Goal: Information Seeking & Learning: Learn about a topic

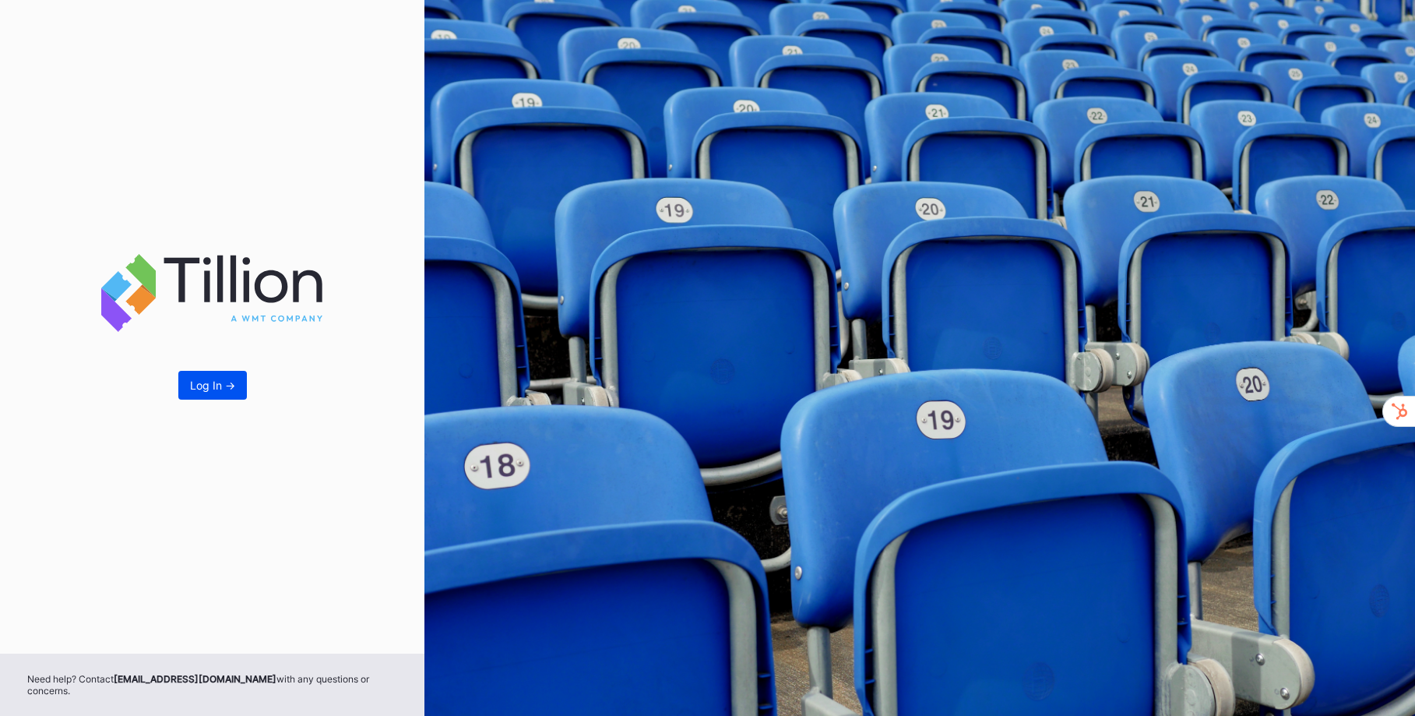
click at [199, 400] on button "Log In ->" at bounding box center [212, 385] width 69 height 29
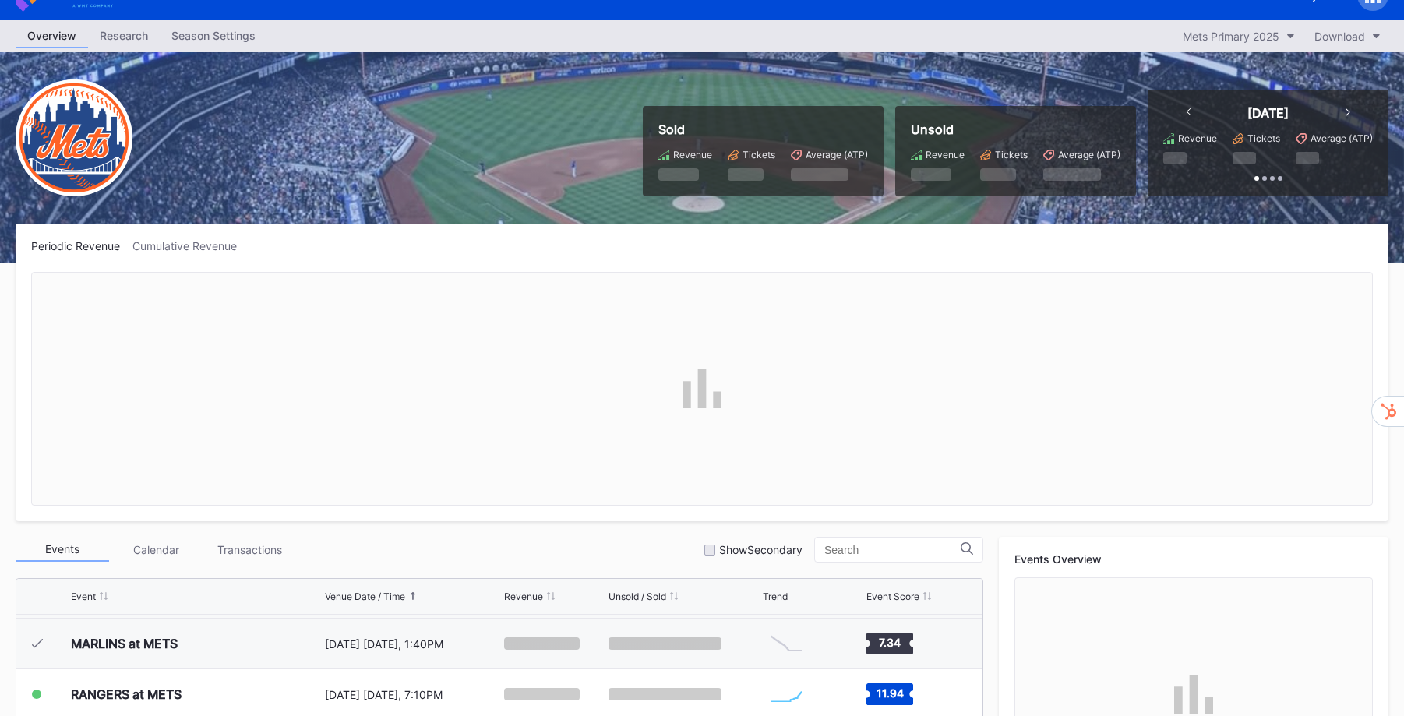
scroll to position [308, 0]
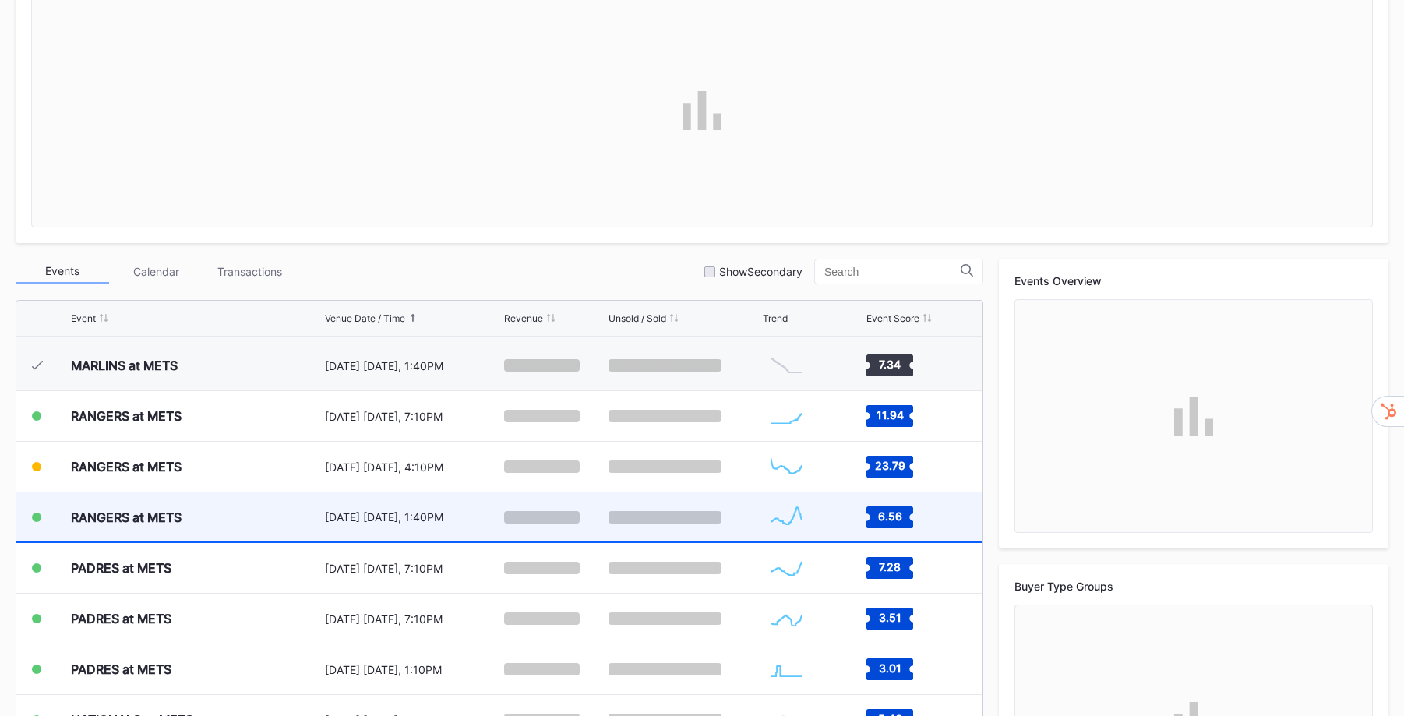
click at [318, 513] on div "RANGERS at METS [DATE] [DATE], 1:40PM Created with Highcharts 11.2.0 Chart titl…" at bounding box center [499, 517] width 966 height 51
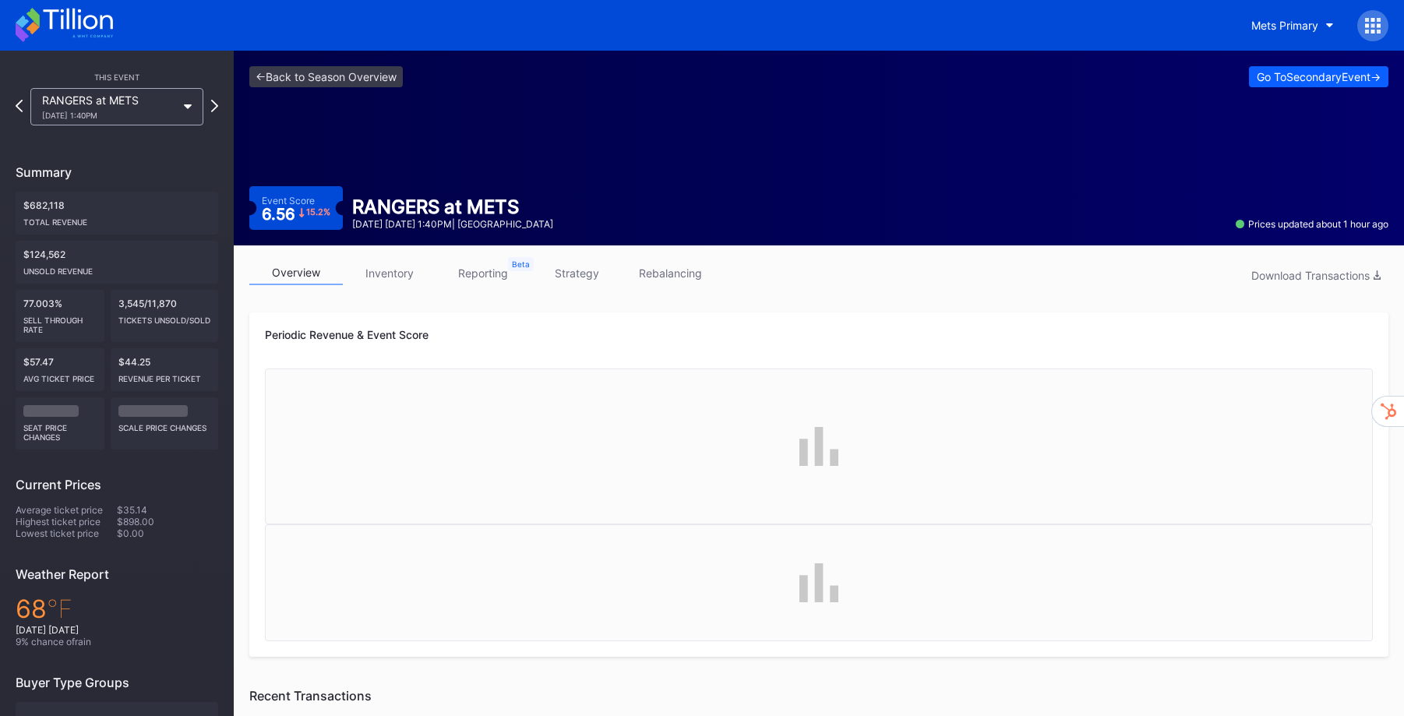
click at [594, 279] on link "strategy" at bounding box center [576, 273] width 93 height 24
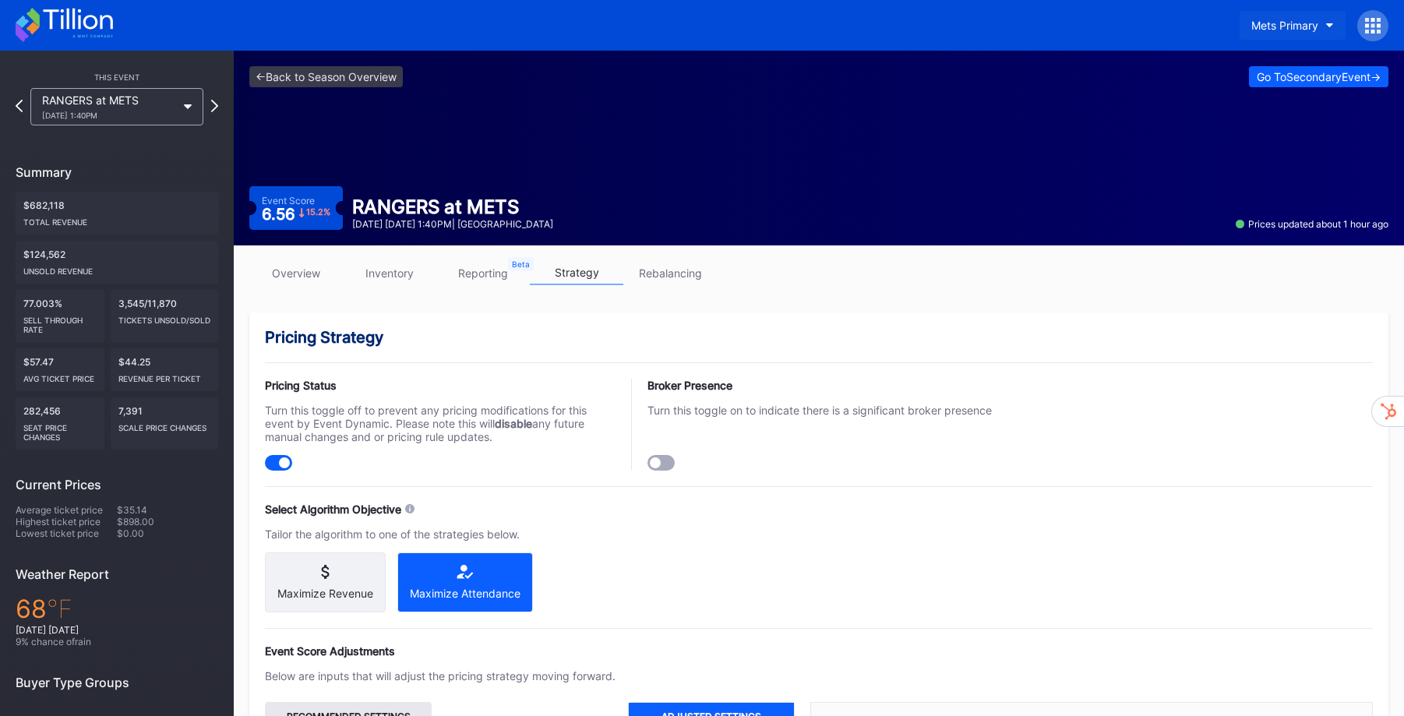
click at [1319, 26] on button "Mets Primary" at bounding box center [1292, 25] width 106 height 29
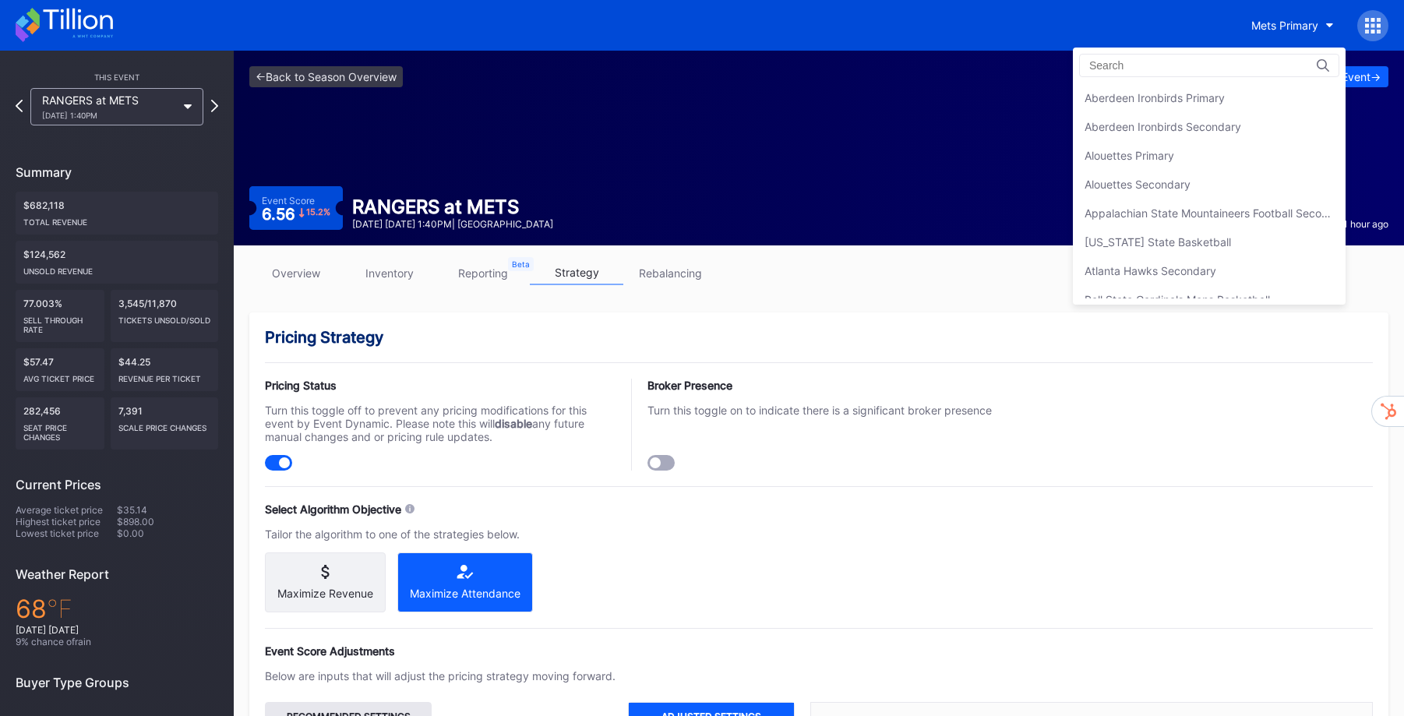
scroll to position [2421, 0]
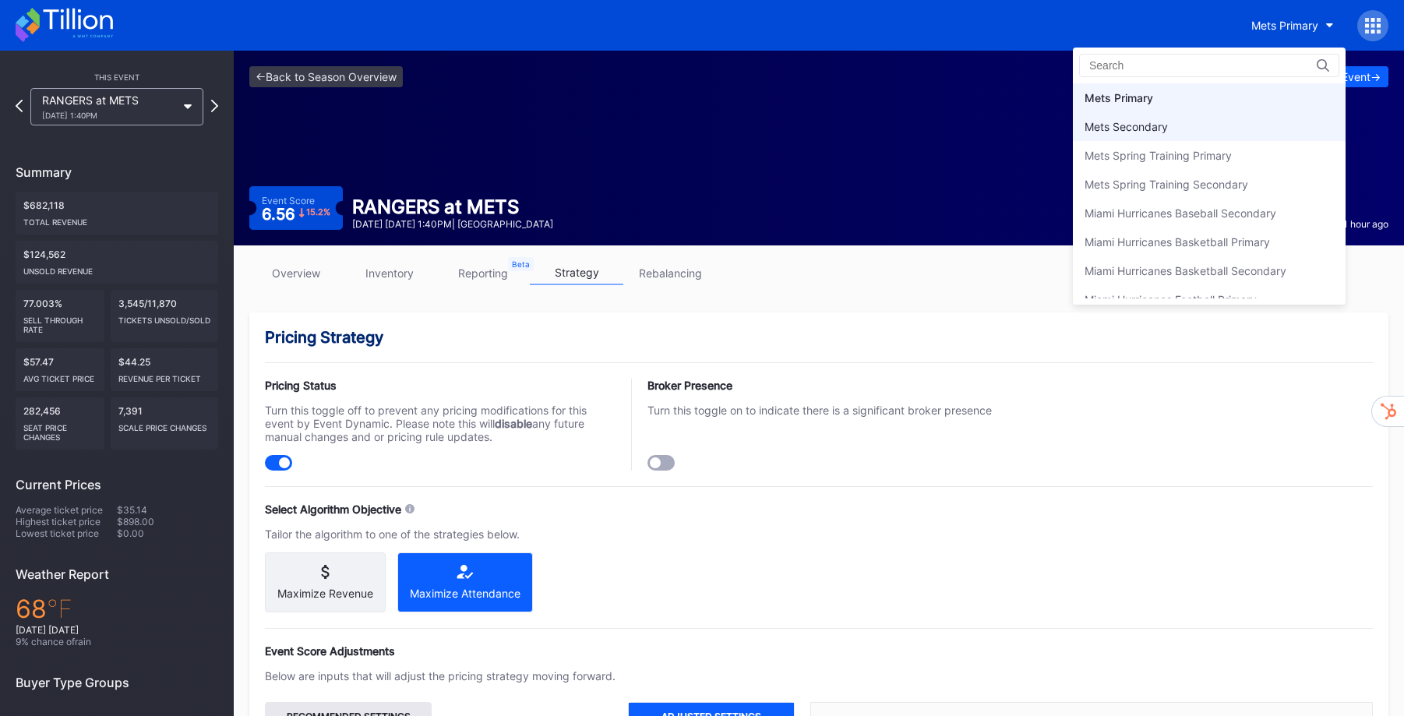
click at [1157, 125] on div "Mets Secondary" at bounding box center [1125, 126] width 83 height 13
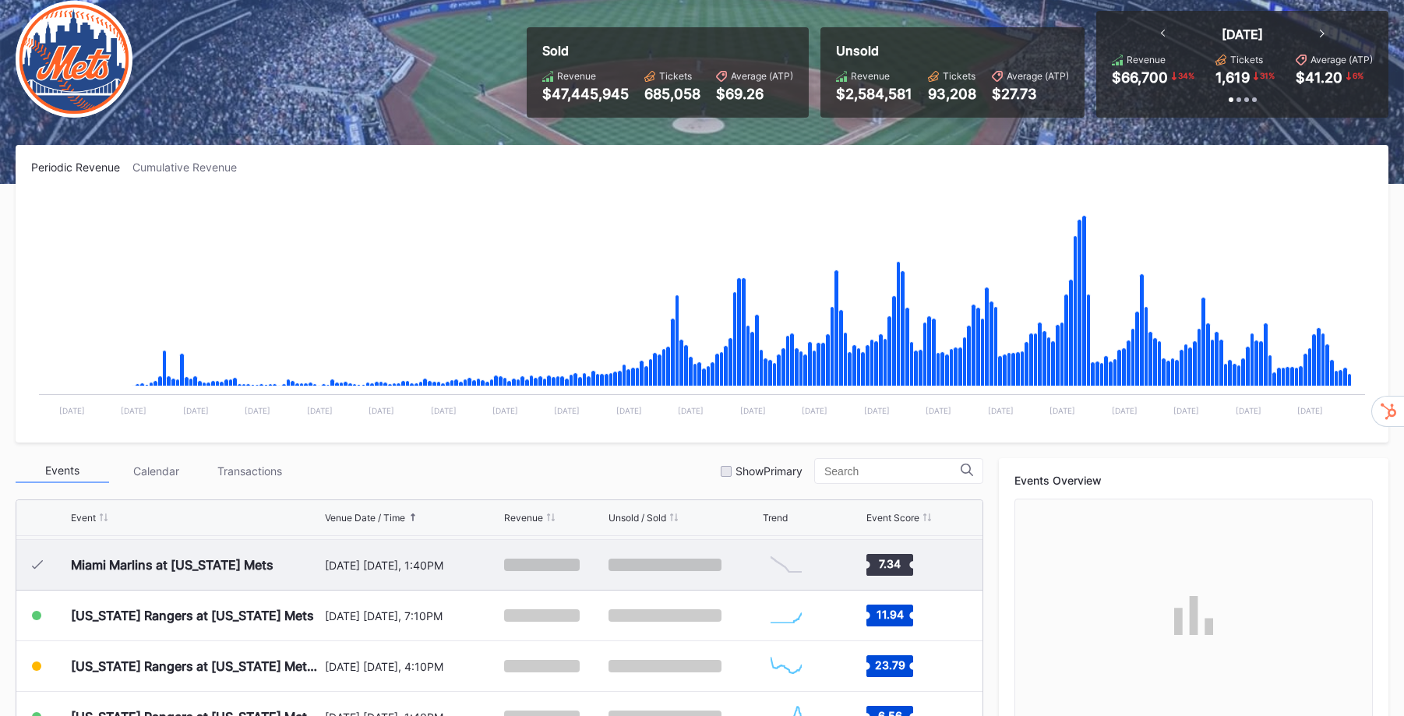
scroll to position [288, 0]
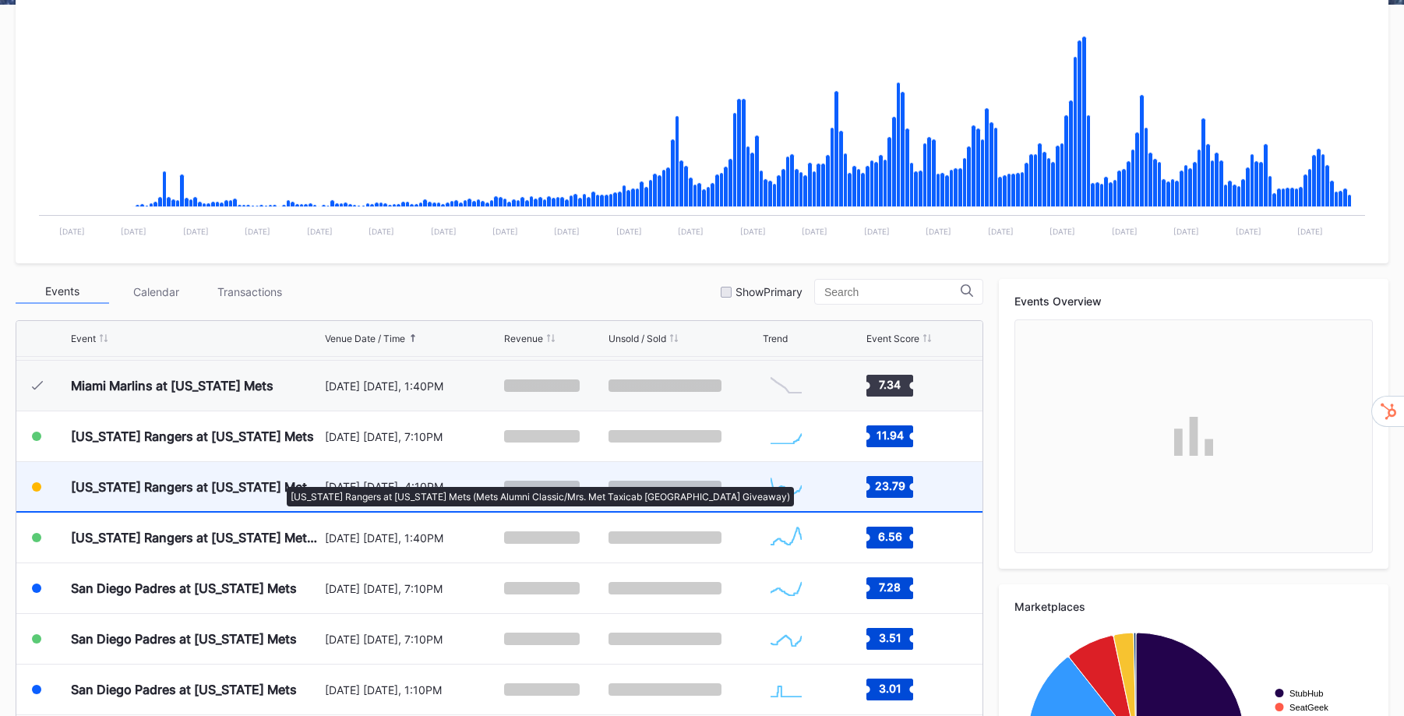
click at [279, 479] on div "[US_STATE] Rangers at [US_STATE] Mets (Mets Alumni Classic/Mrs. Met Taxicab [GE…" at bounding box center [196, 487] width 250 height 16
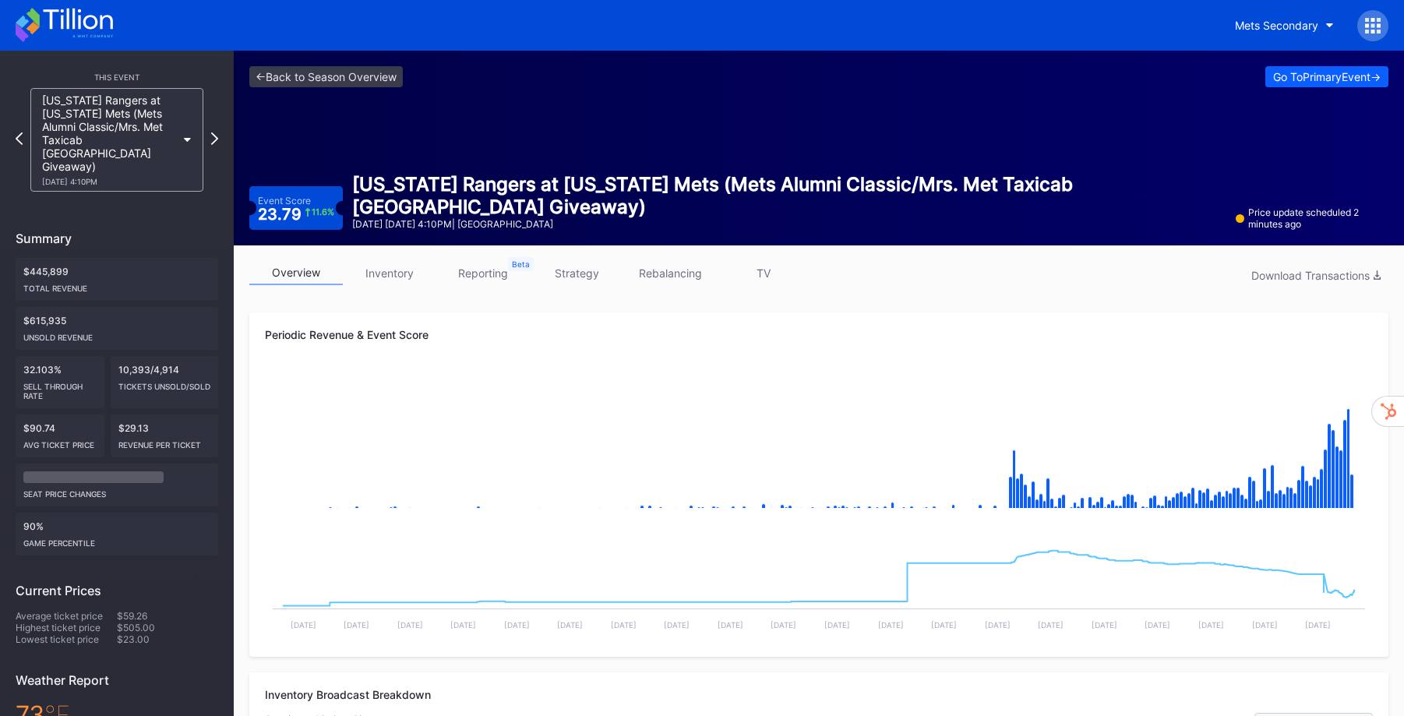
click at [602, 277] on link "strategy" at bounding box center [576, 273] width 93 height 24
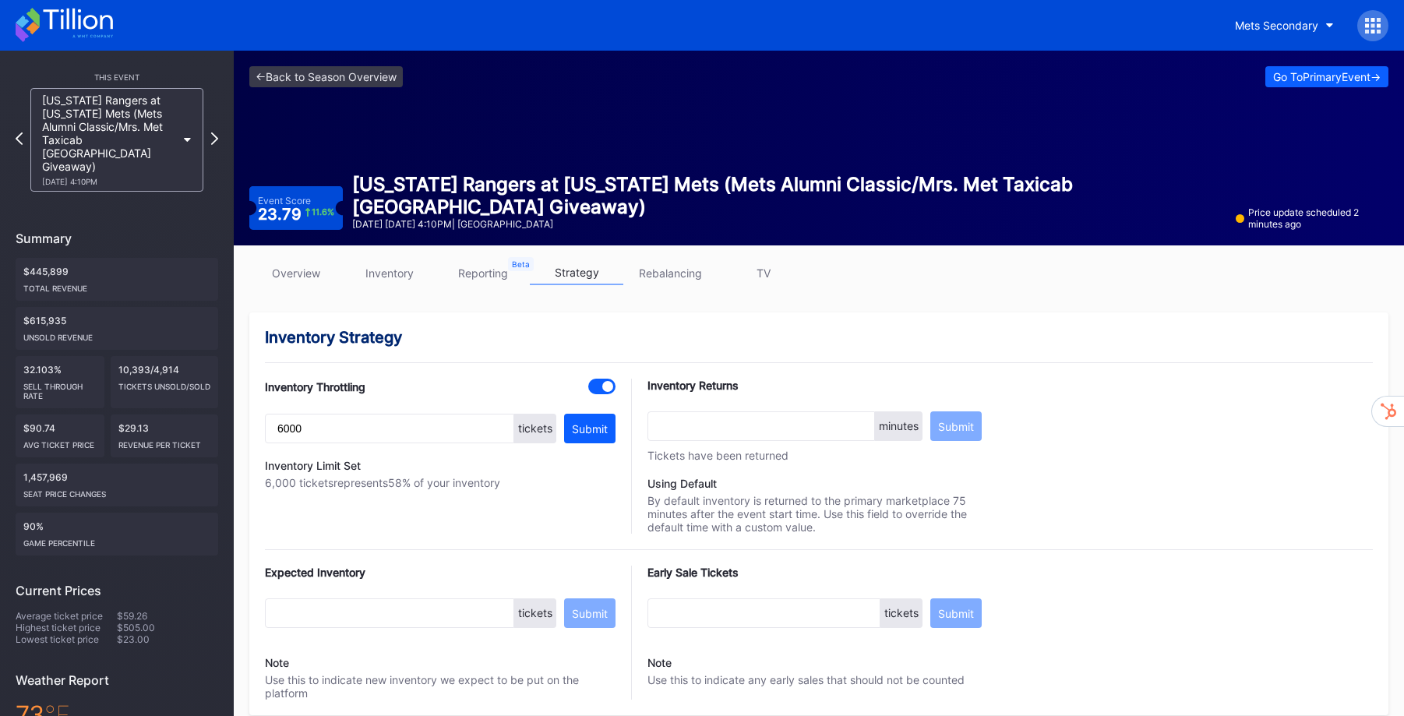
click at [763, 273] on link "TV" at bounding box center [763, 273] width 93 height 24
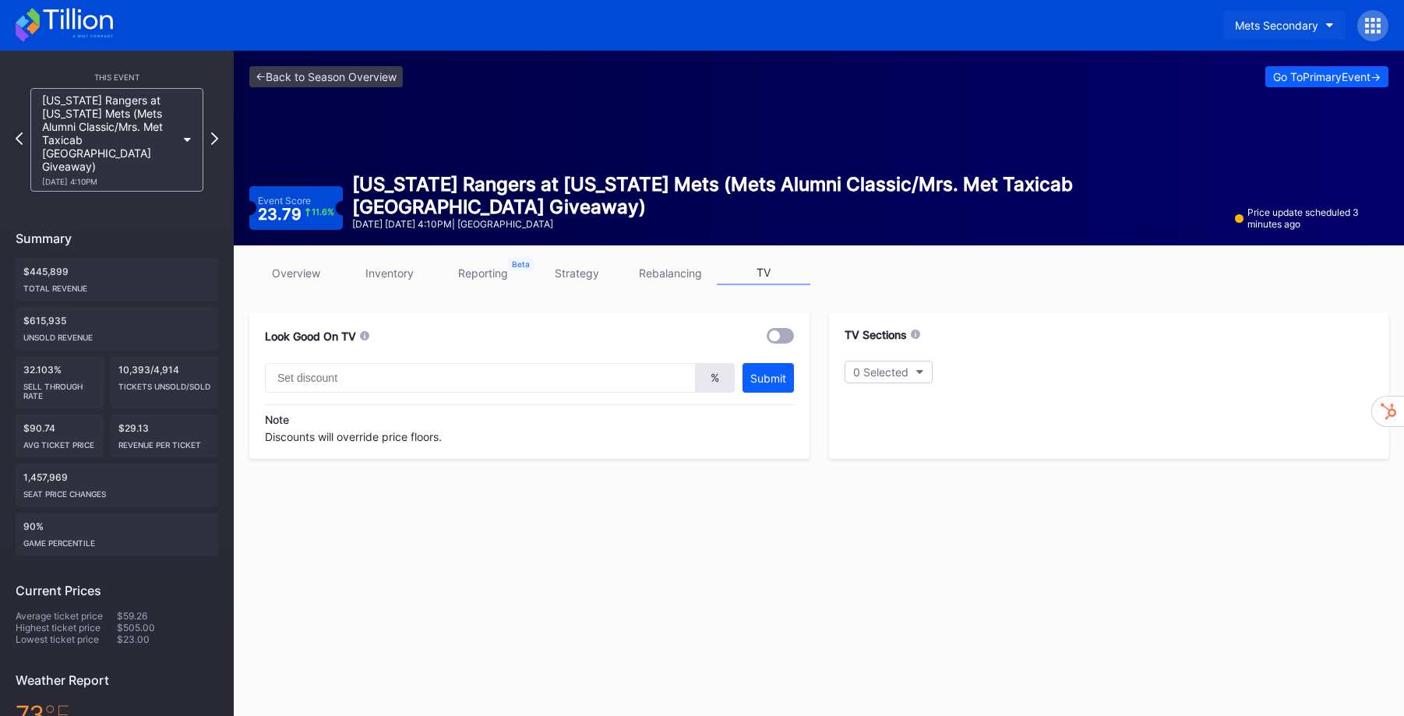
click at [1329, 18] on button "Mets Secondary" at bounding box center [1284, 25] width 122 height 29
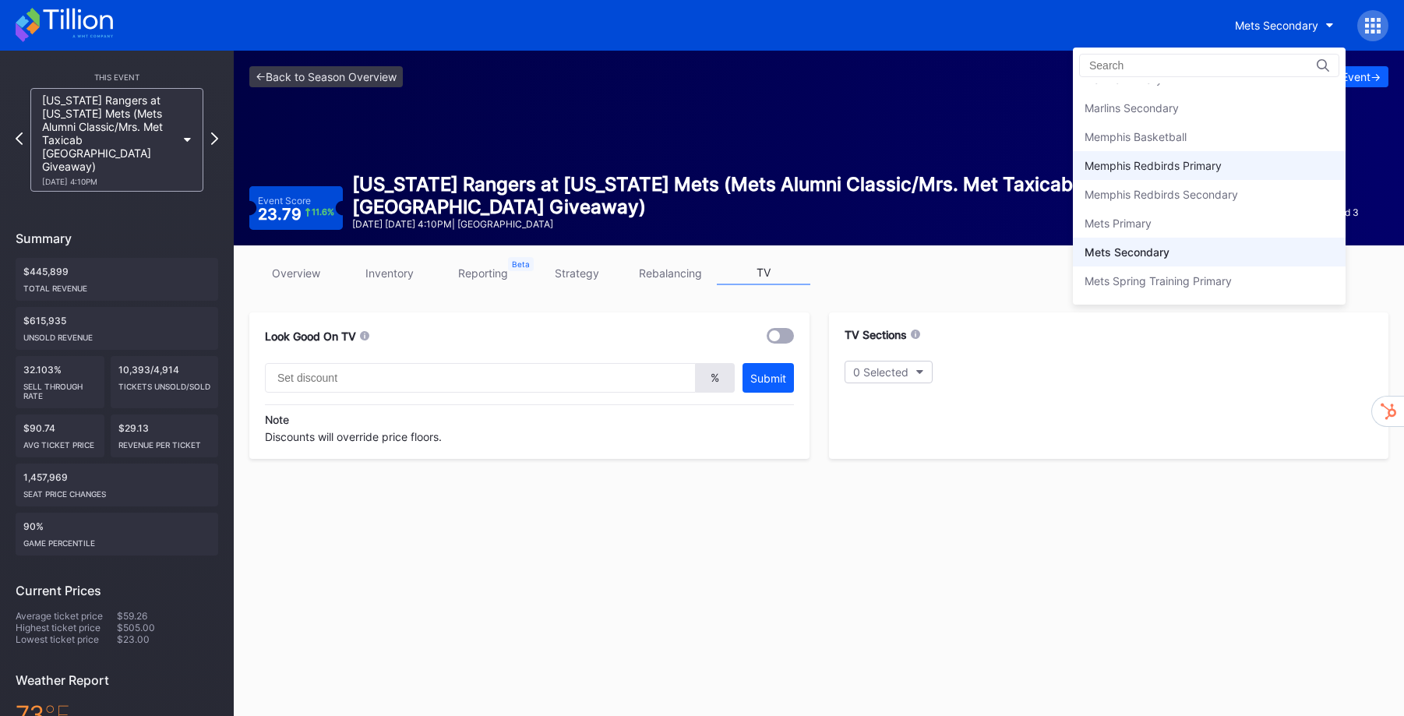
scroll to position [2298, 0]
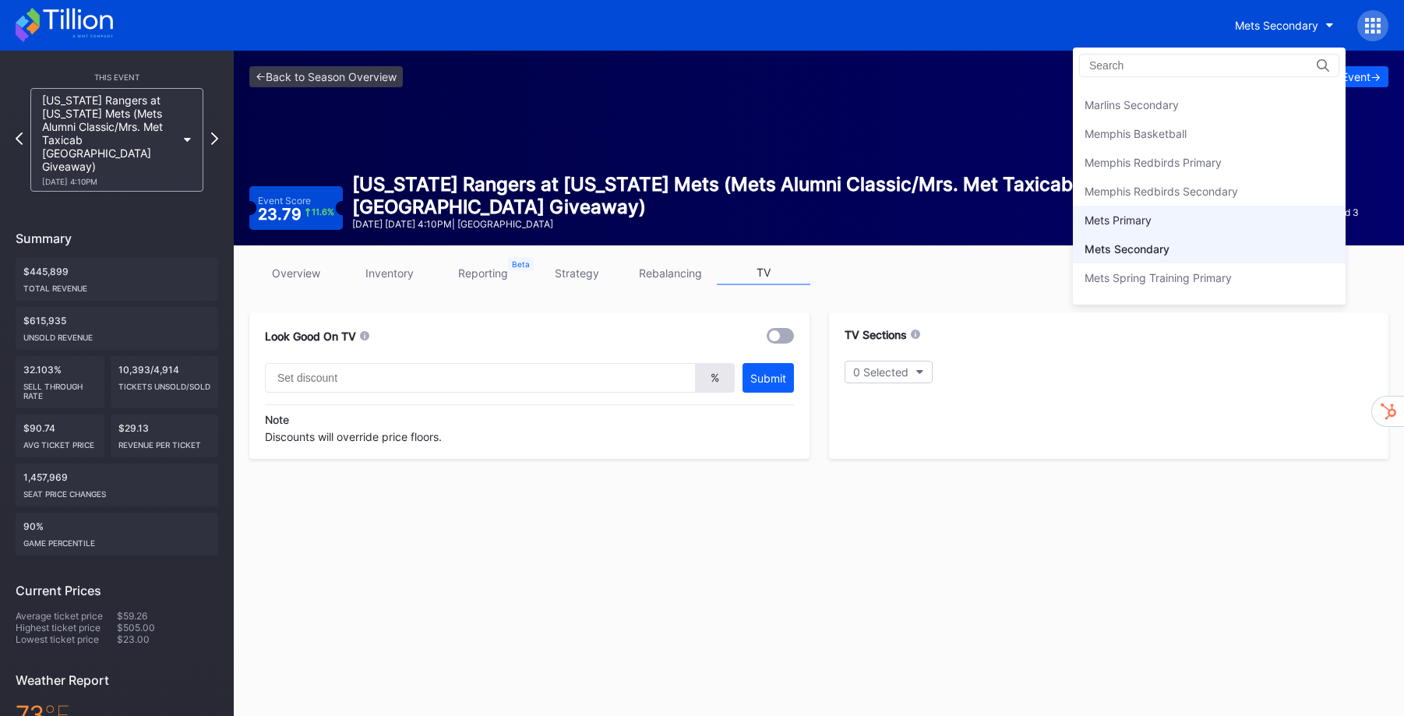
click at [1182, 213] on div "Mets Primary" at bounding box center [1209, 220] width 273 height 29
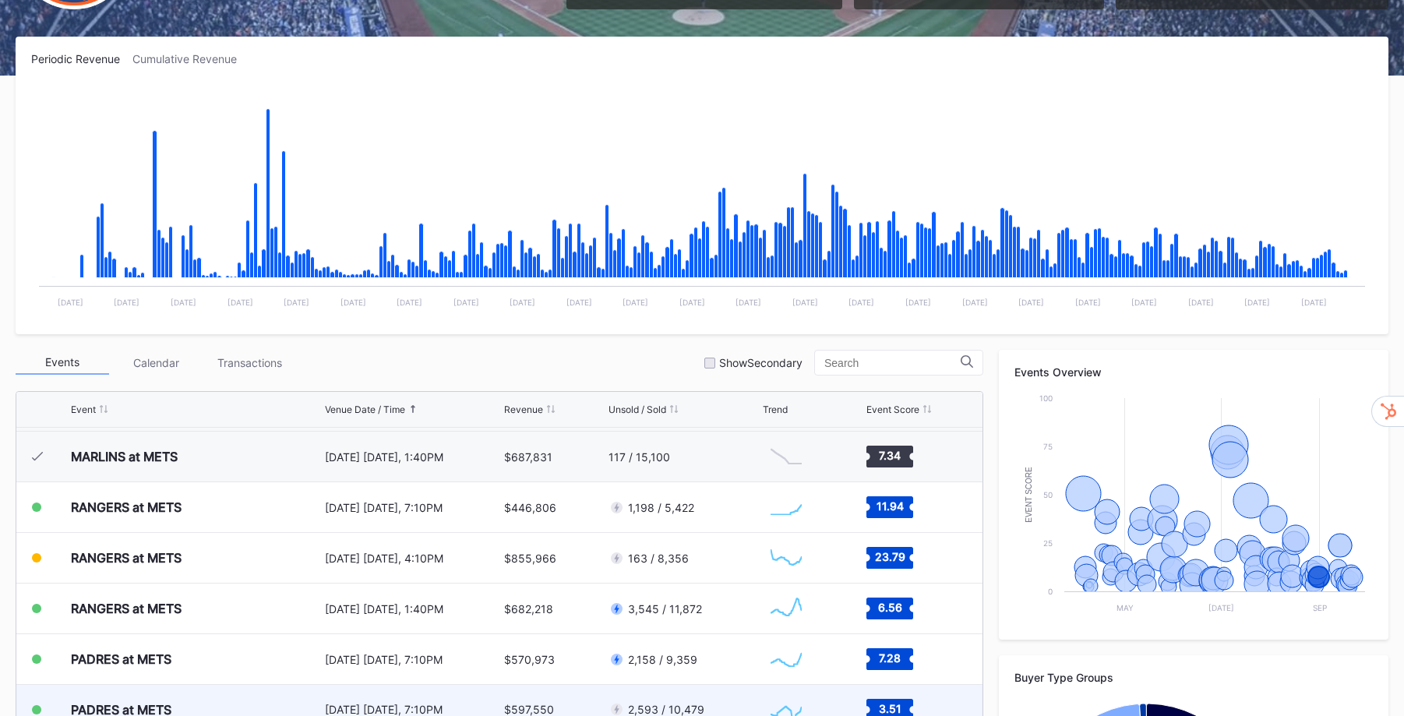
scroll to position [408, 0]
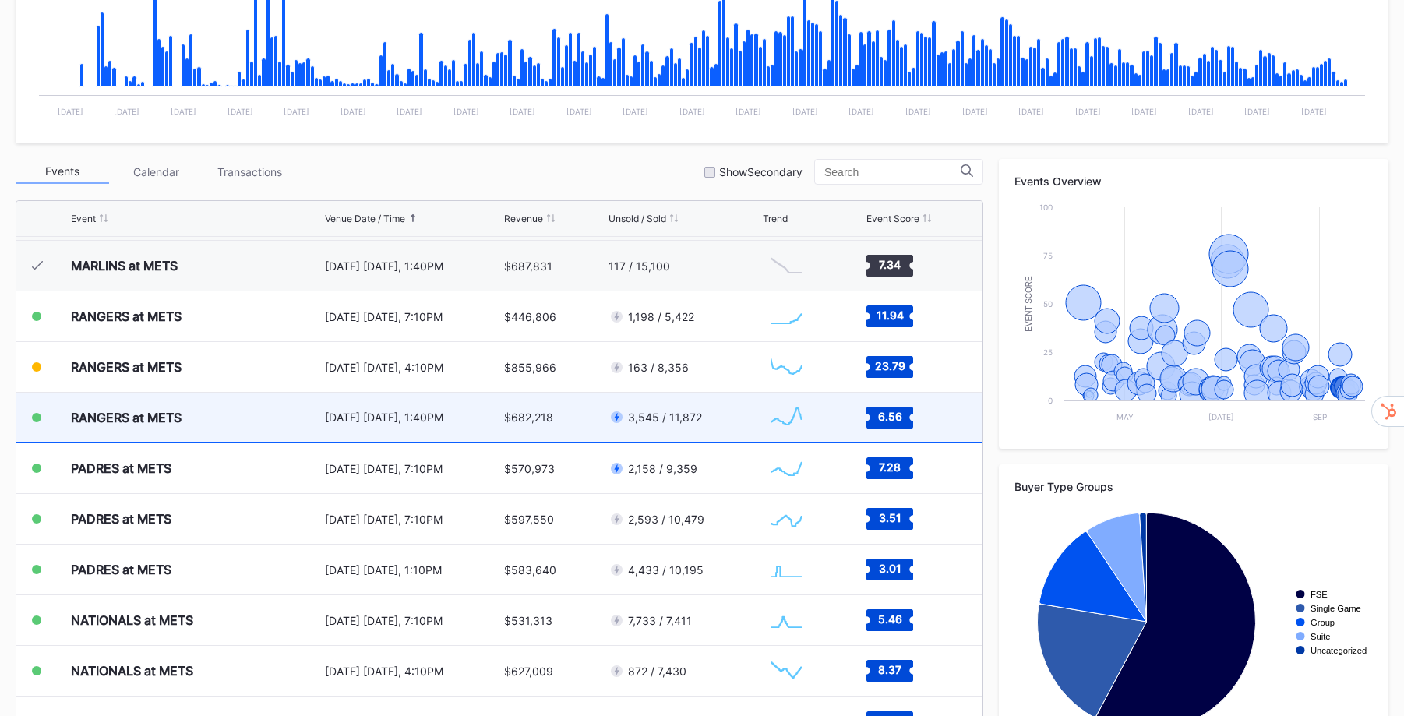
click at [572, 420] on div "$682,218" at bounding box center [554, 417] width 100 height 49
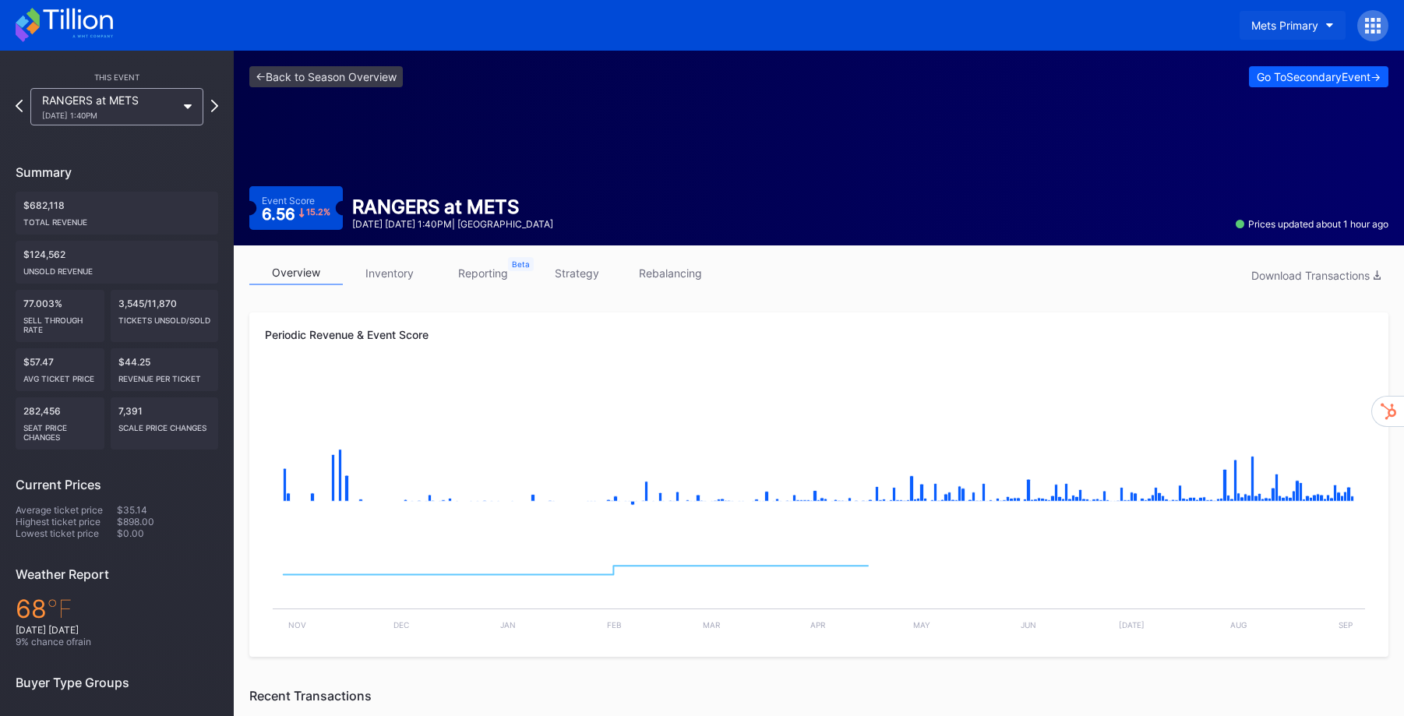
click at [1324, 31] on button "Mets Primary" at bounding box center [1292, 25] width 106 height 29
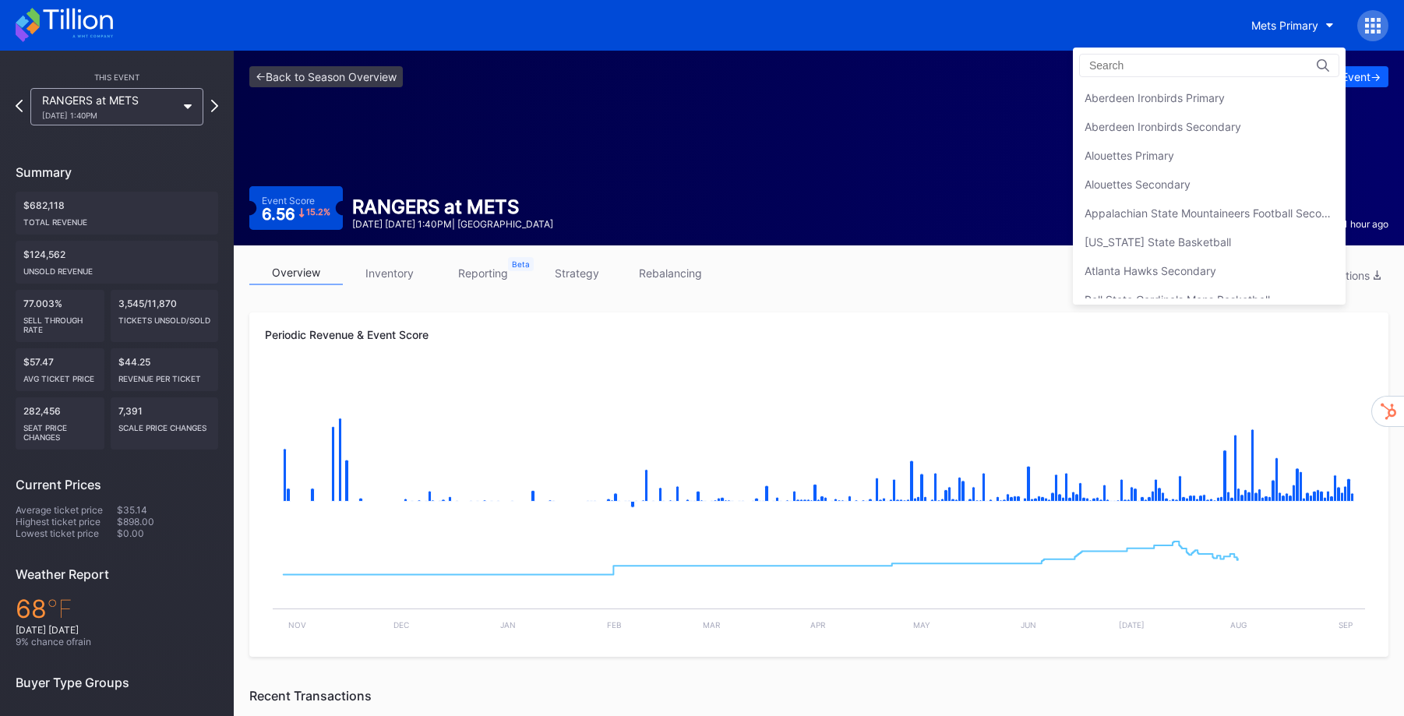
scroll to position [2421, 0]
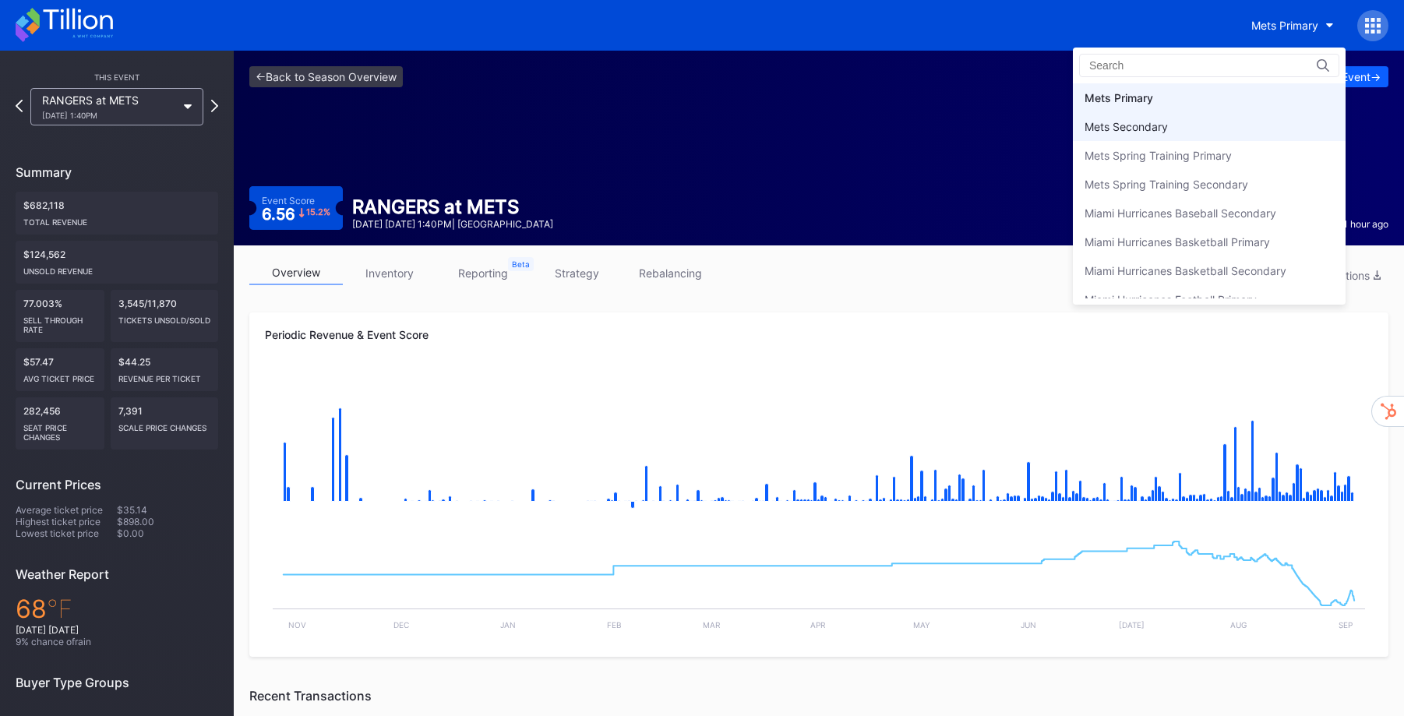
click at [1170, 122] on div "Mets Secondary" at bounding box center [1209, 126] width 273 height 29
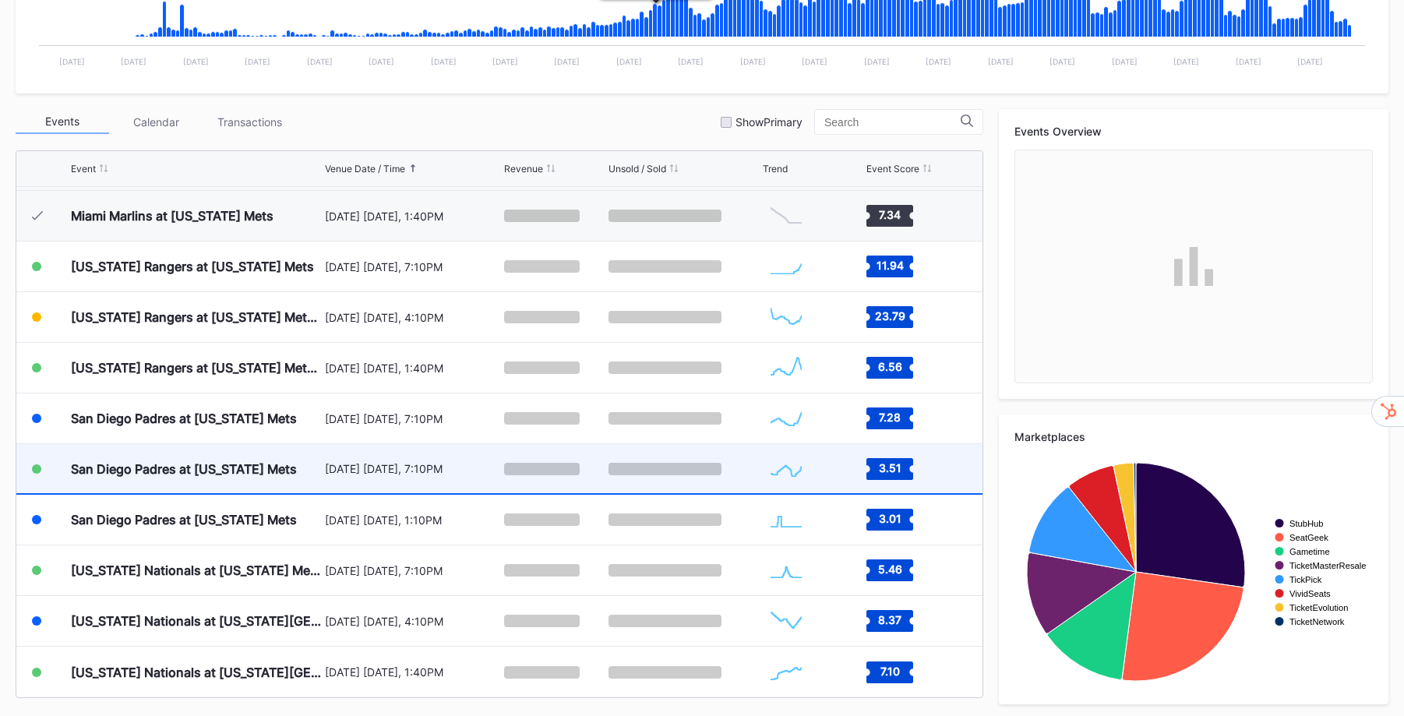
scroll to position [462, 0]
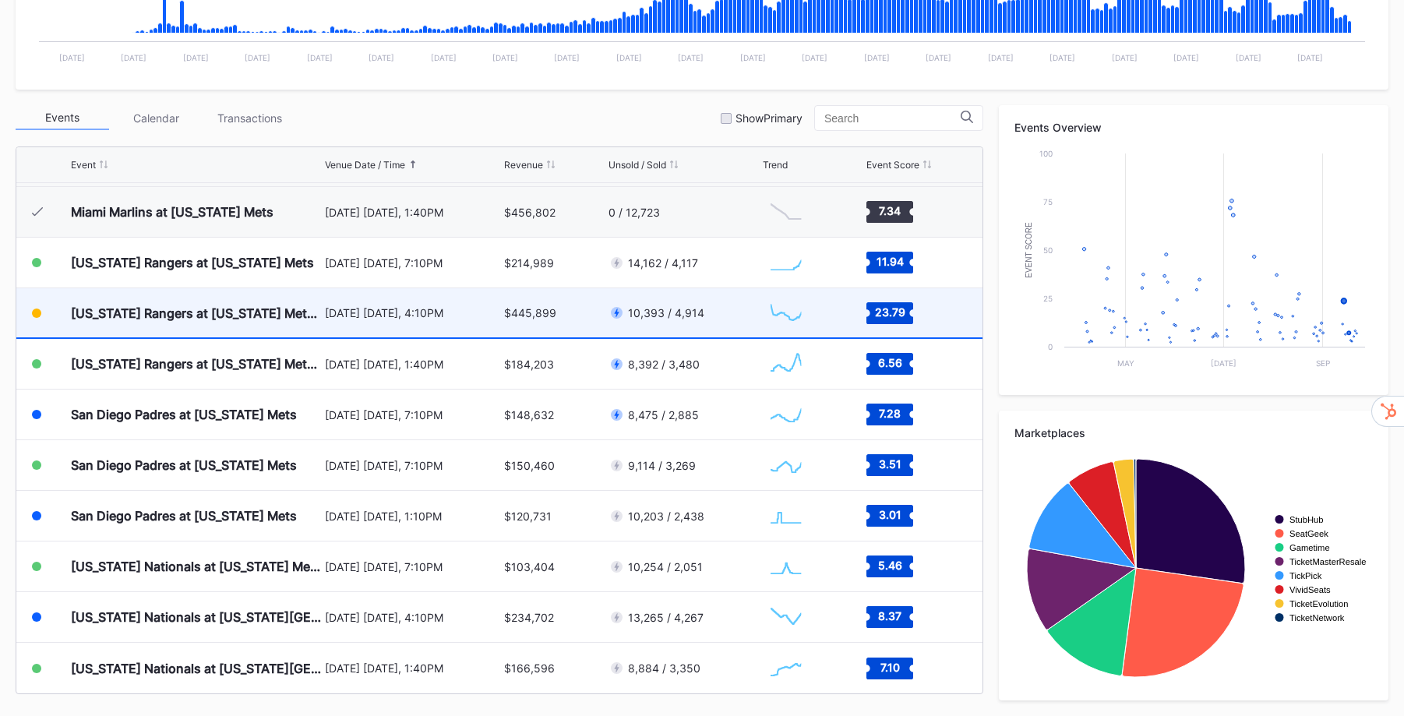
click at [683, 314] on div "10,393 / 4,914" at bounding box center [666, 312] width 76 height 13
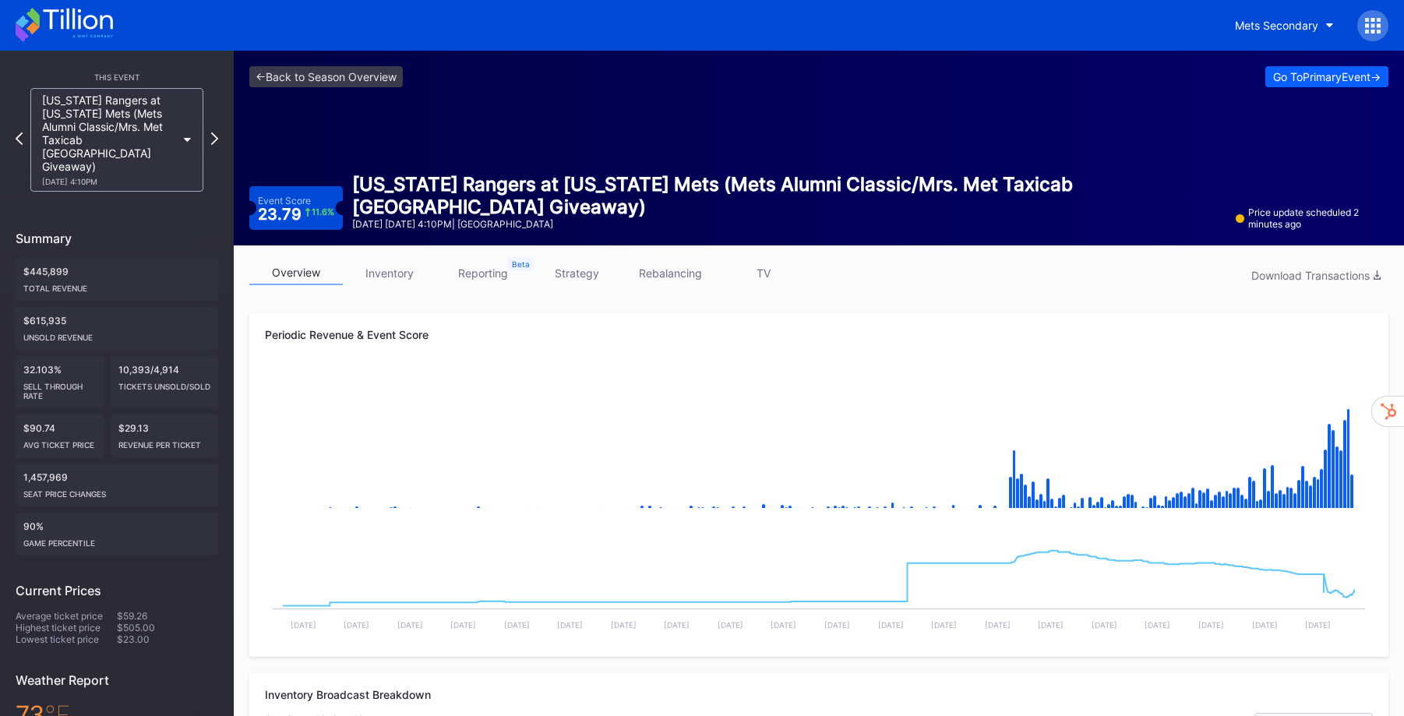
click at [765, 271] on link "TV" at bounding box center [763, 273] width 93 height 24
